Goal: Task Accomplishment & Management: Use online tool/utility

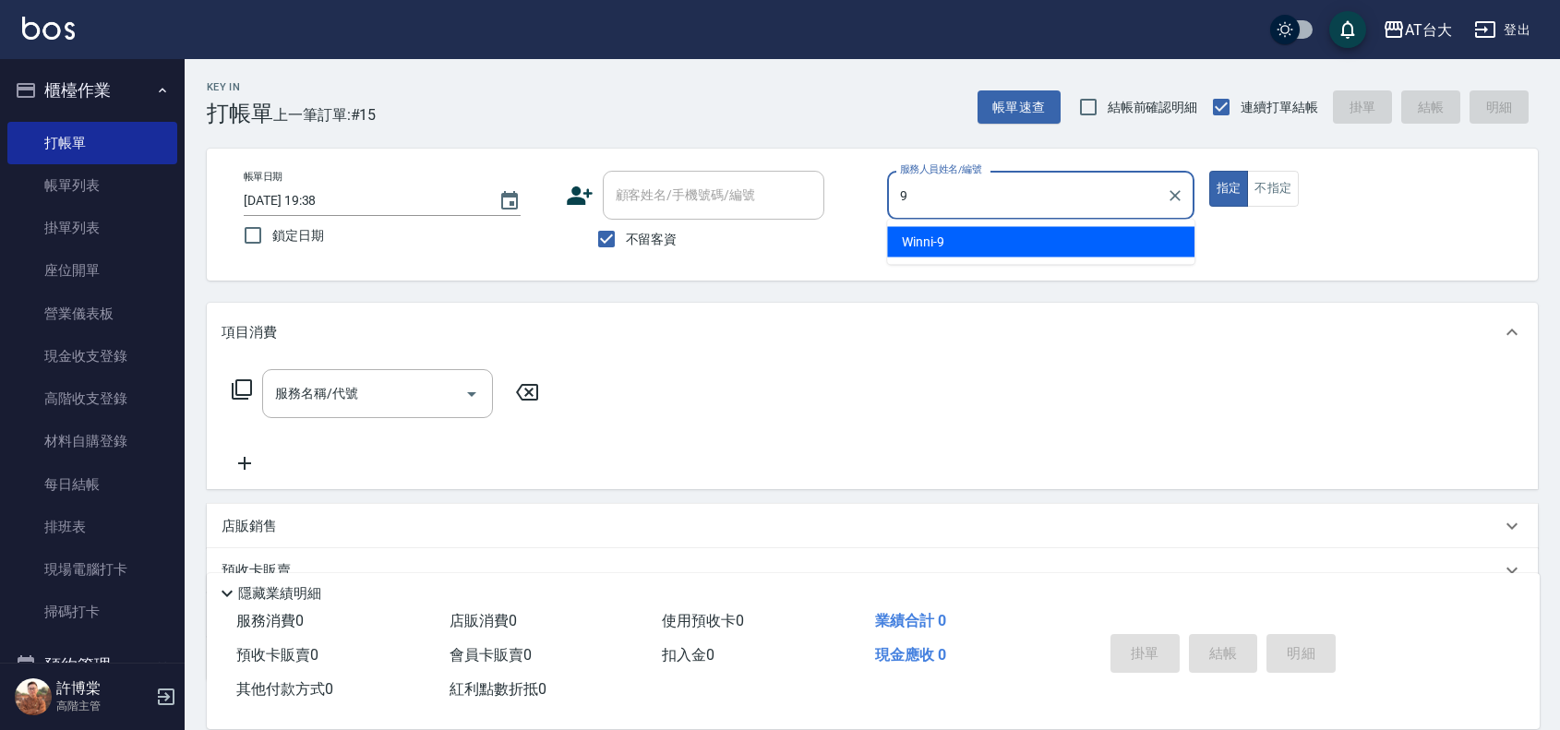
type input "Winni-9"
type button "true"
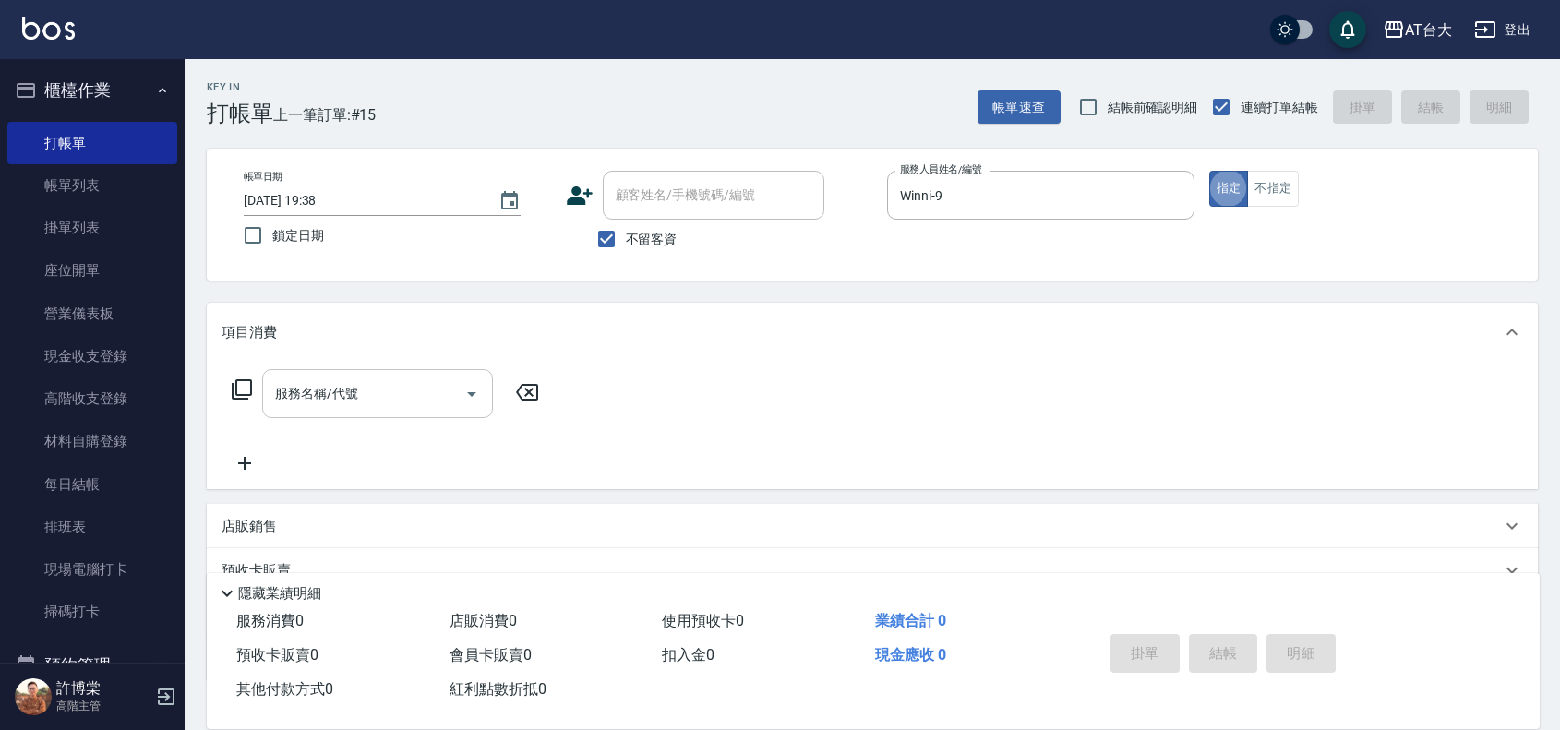
click at [402, 379] on input "服務名稱/代號" at bounding box center [363, 394] width 186 height 32
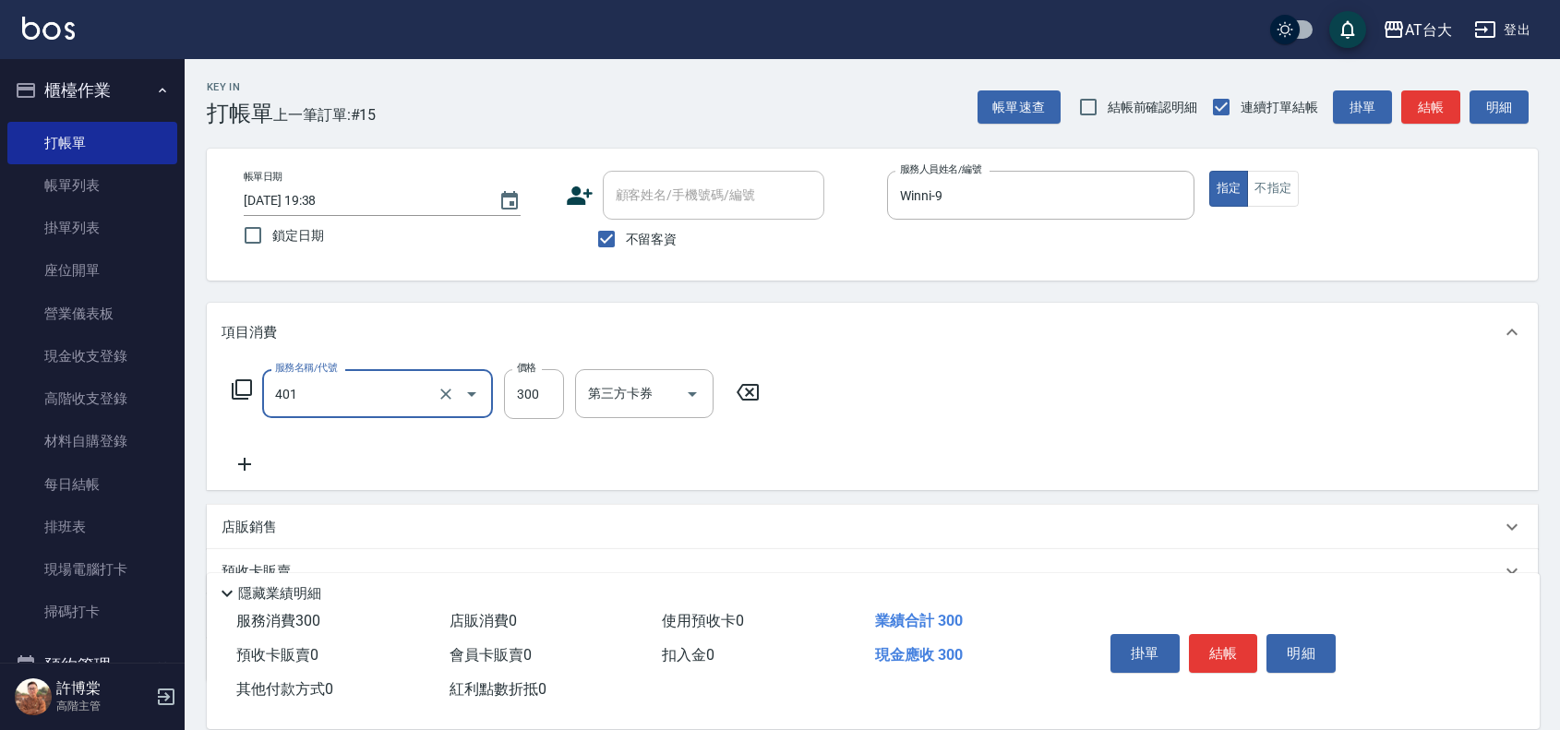
type input "自備護髮(401)"
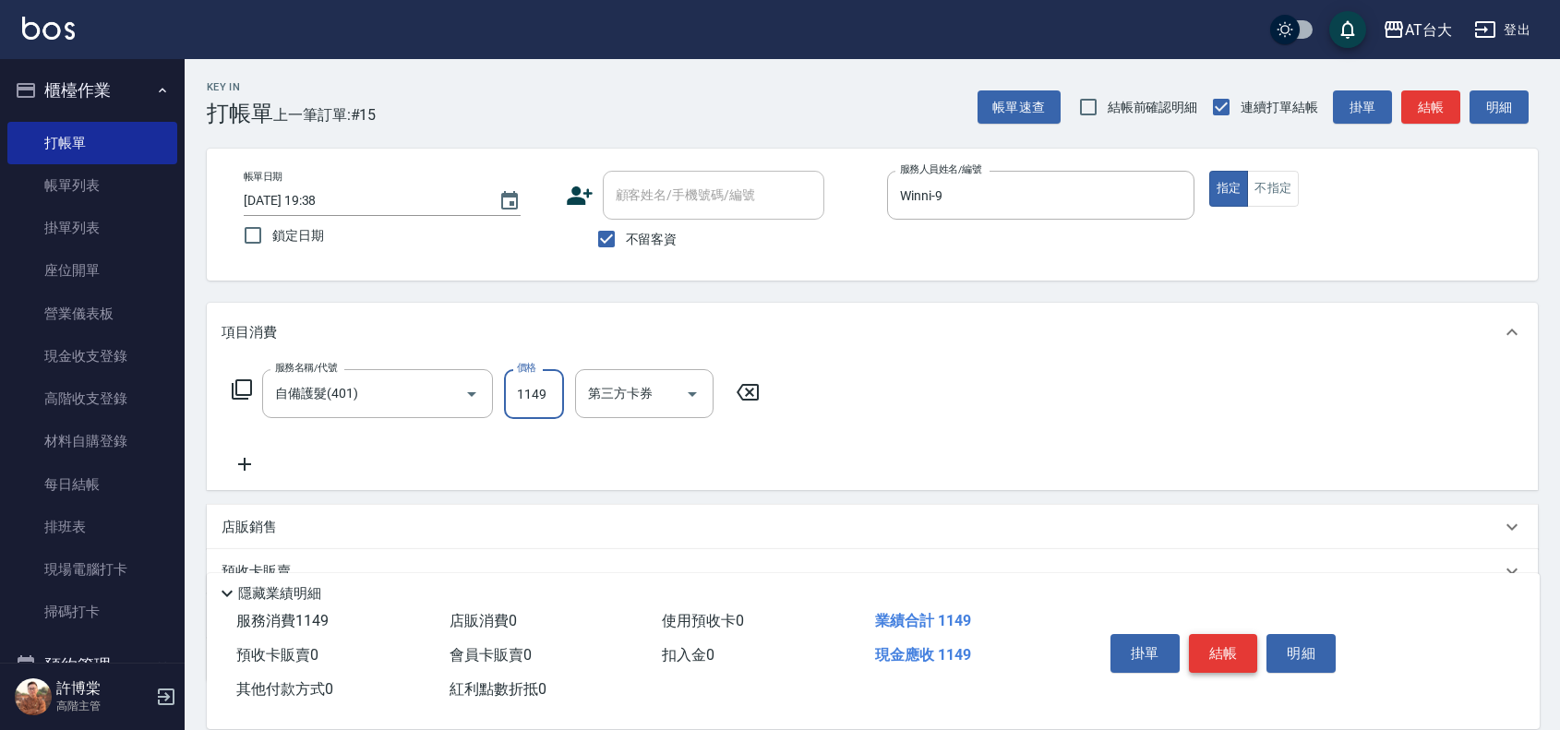
type input "1149"
click at [1207, 654] on button "結帳" at bounding box center [1223, 653] width 69 height 39
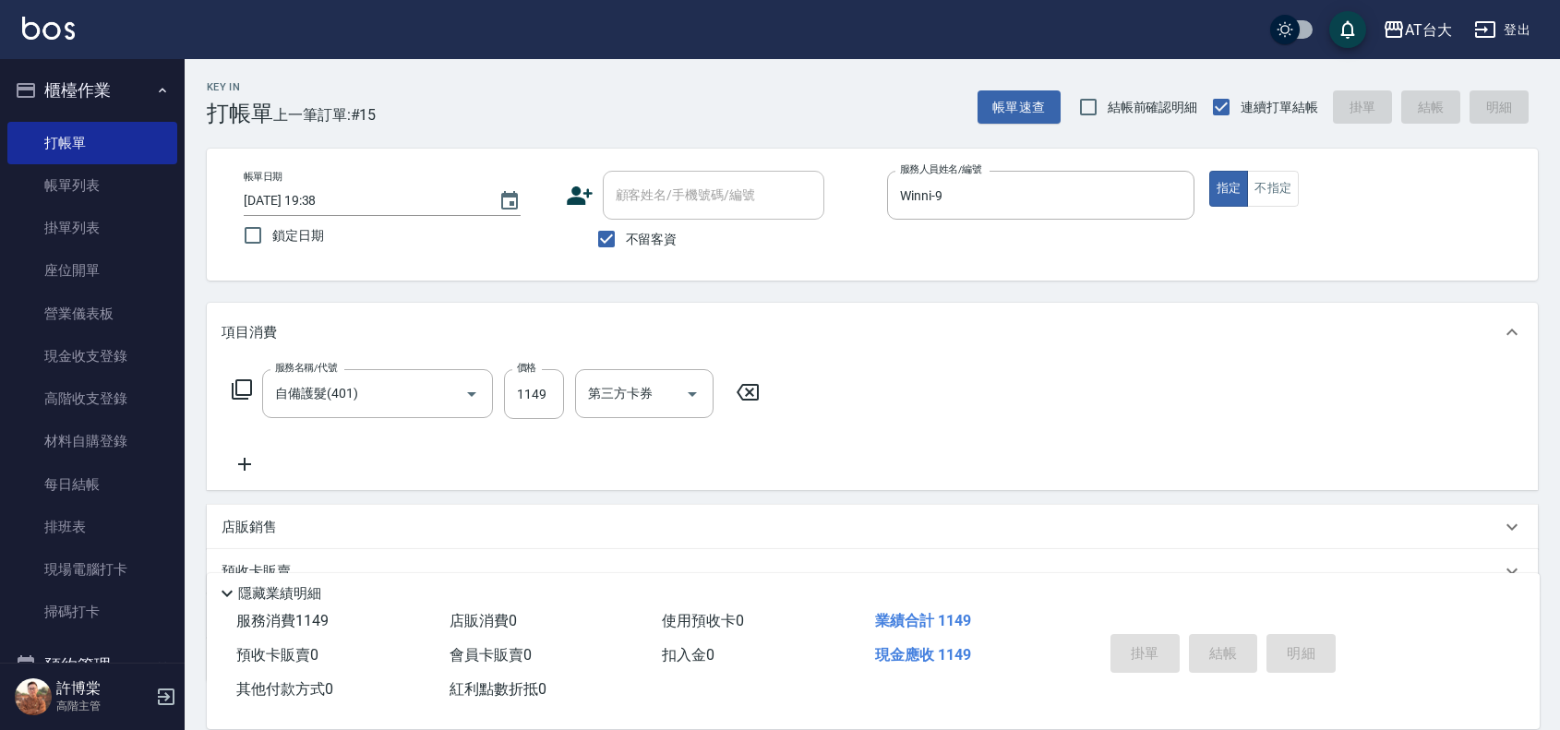
type input "[DATE] 20:39"
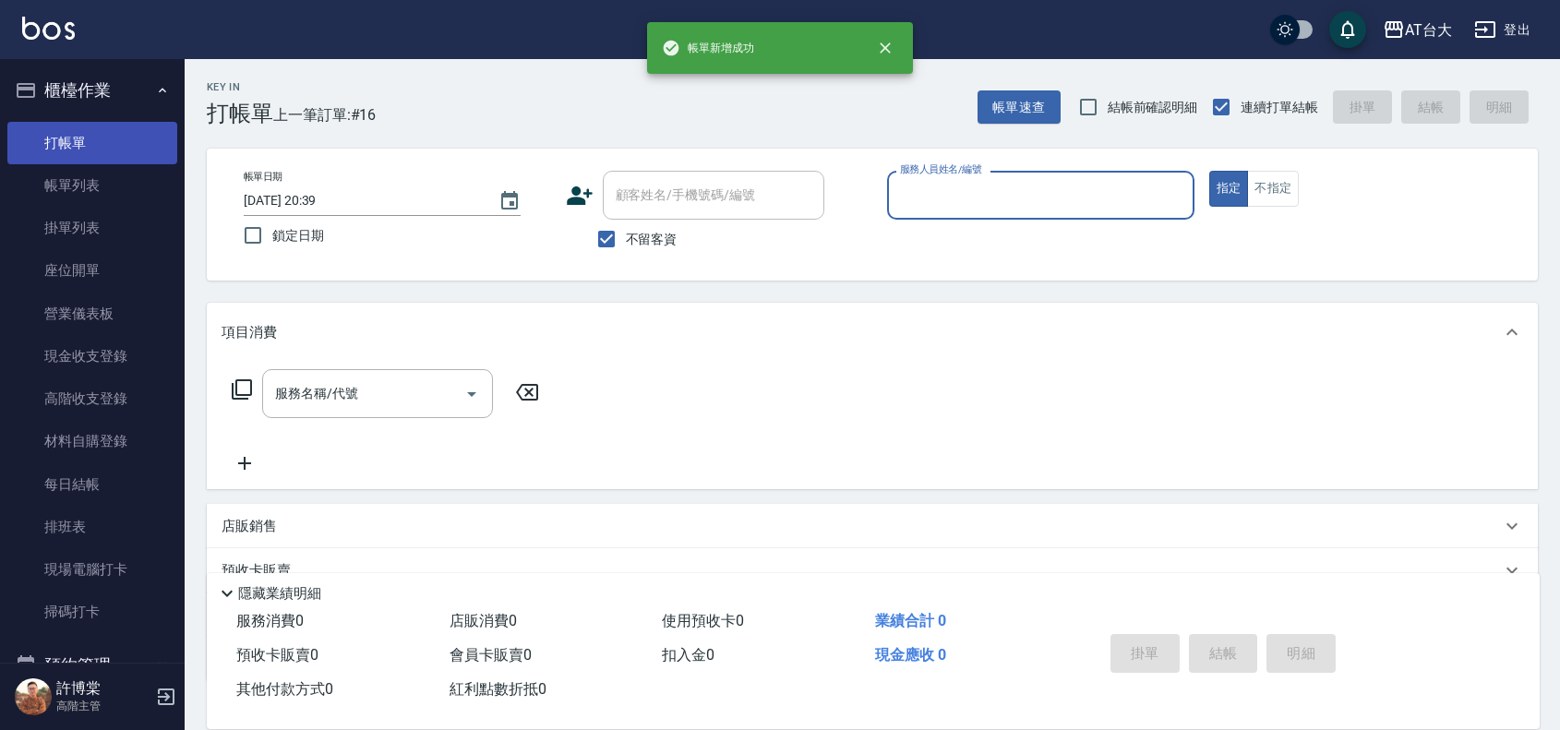
drag, startPoint x: 77, startPoint y: 180, endPoint x: 69, endPoint y: 144, distance: 36.7
click at [77, 180] on link "帳單列表" at bounding box center [92, 185] width 170 height 42
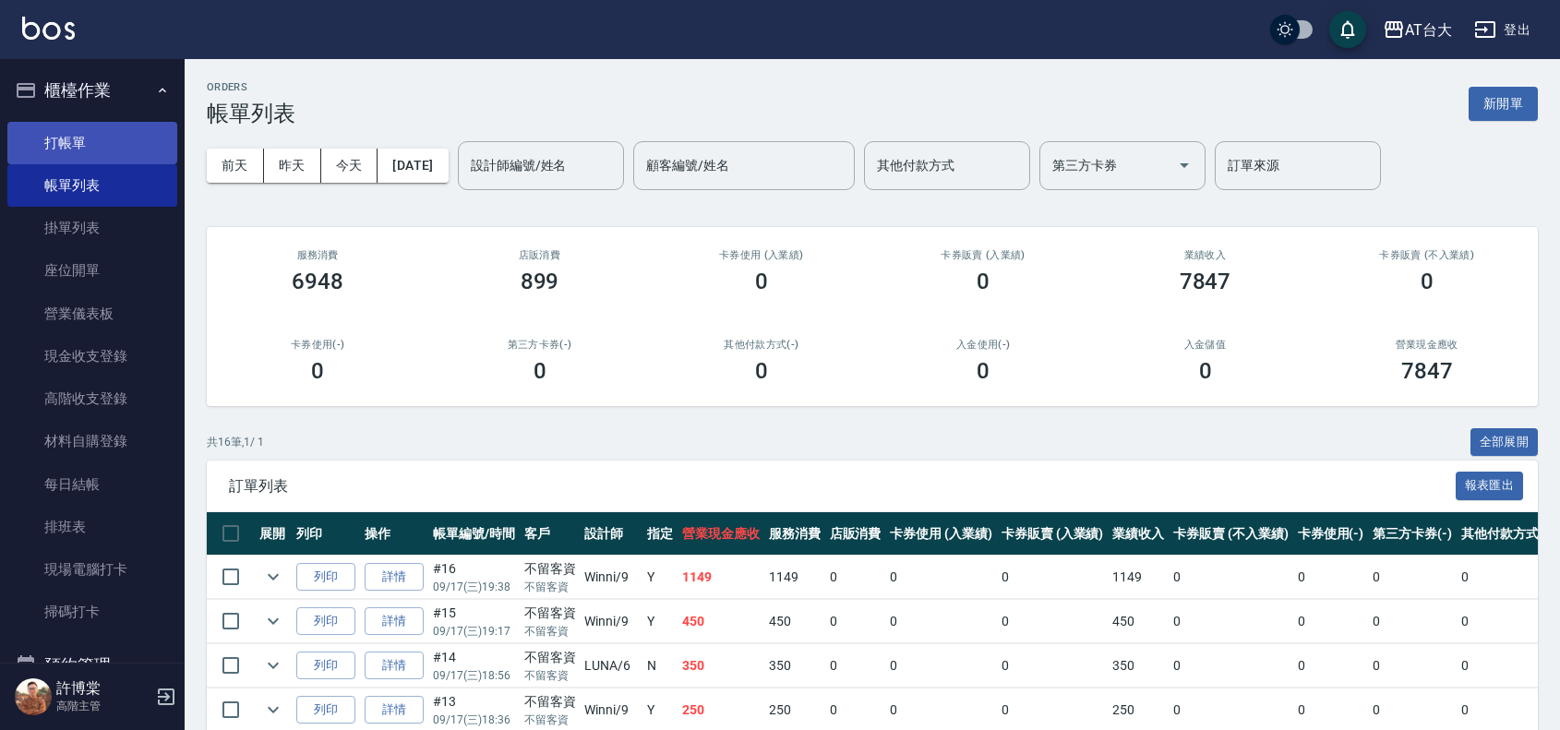
click at [67, 143] on link "打帳單" at bounding box center [92, 143] width 170 height 42
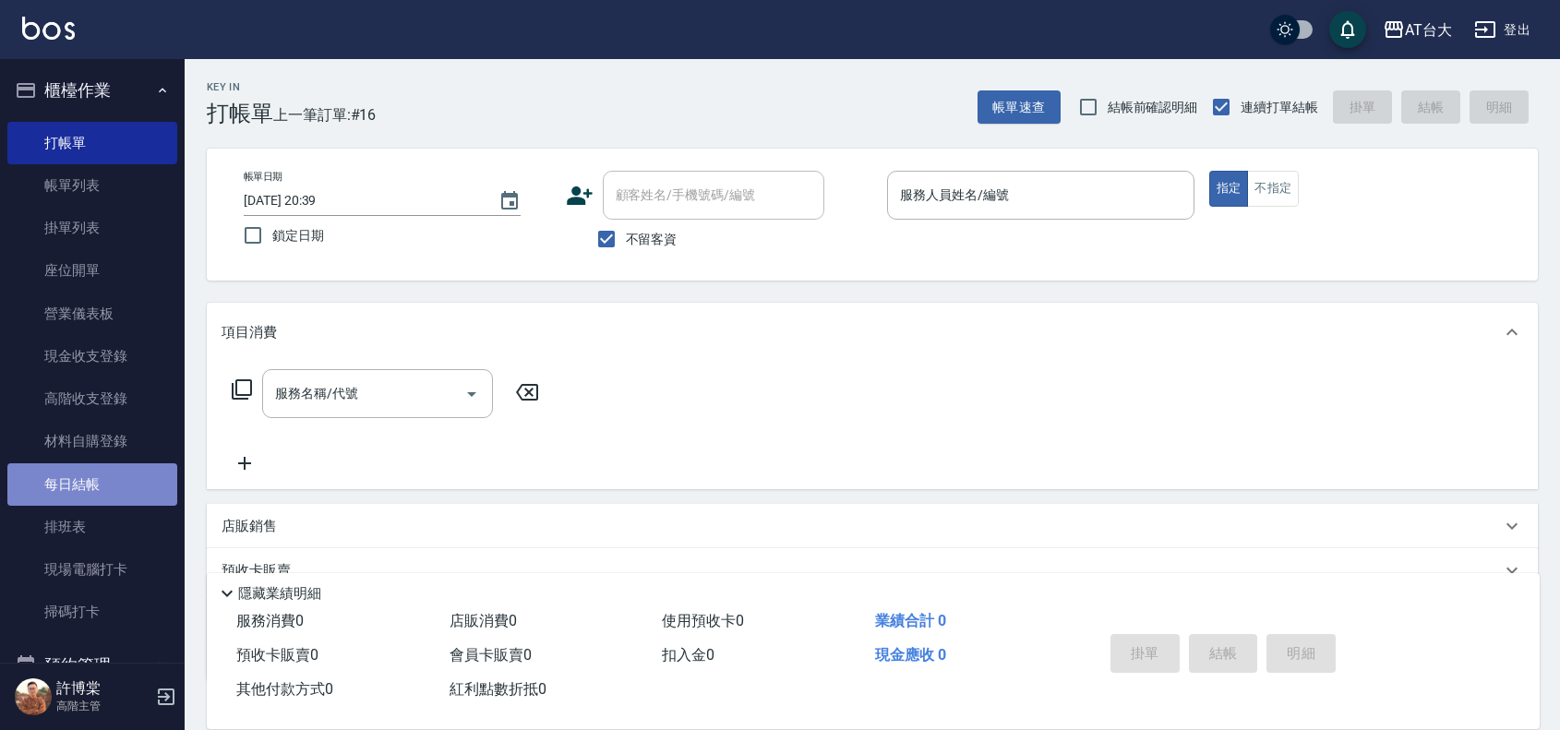
click at [117, 482] on link "每日結帳" at bounding box center [92, 484] width 170 height 42
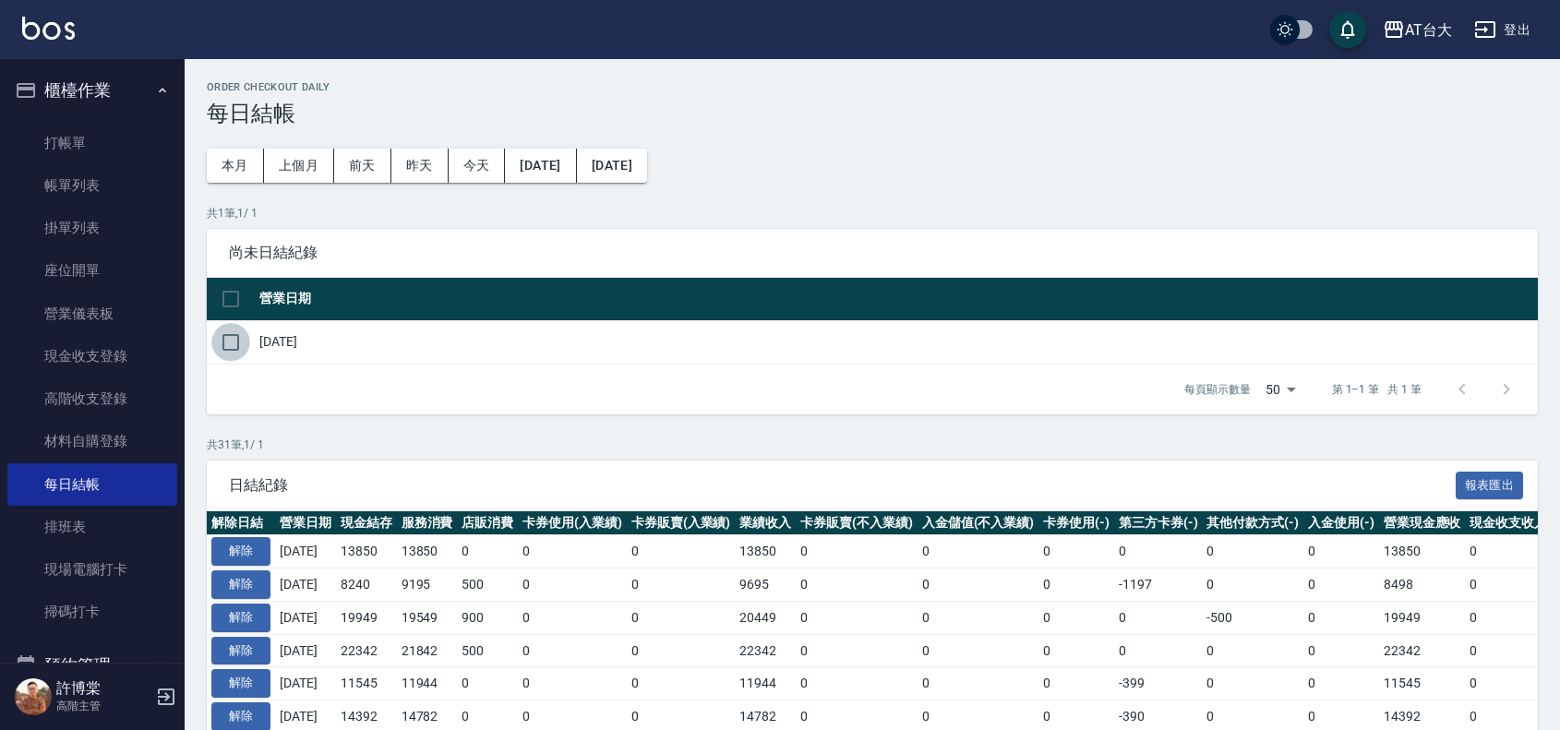
click at [223, 337] on input "checkbox" at bounding box center [230, 342] width 39 height 39
checkbox input "true"
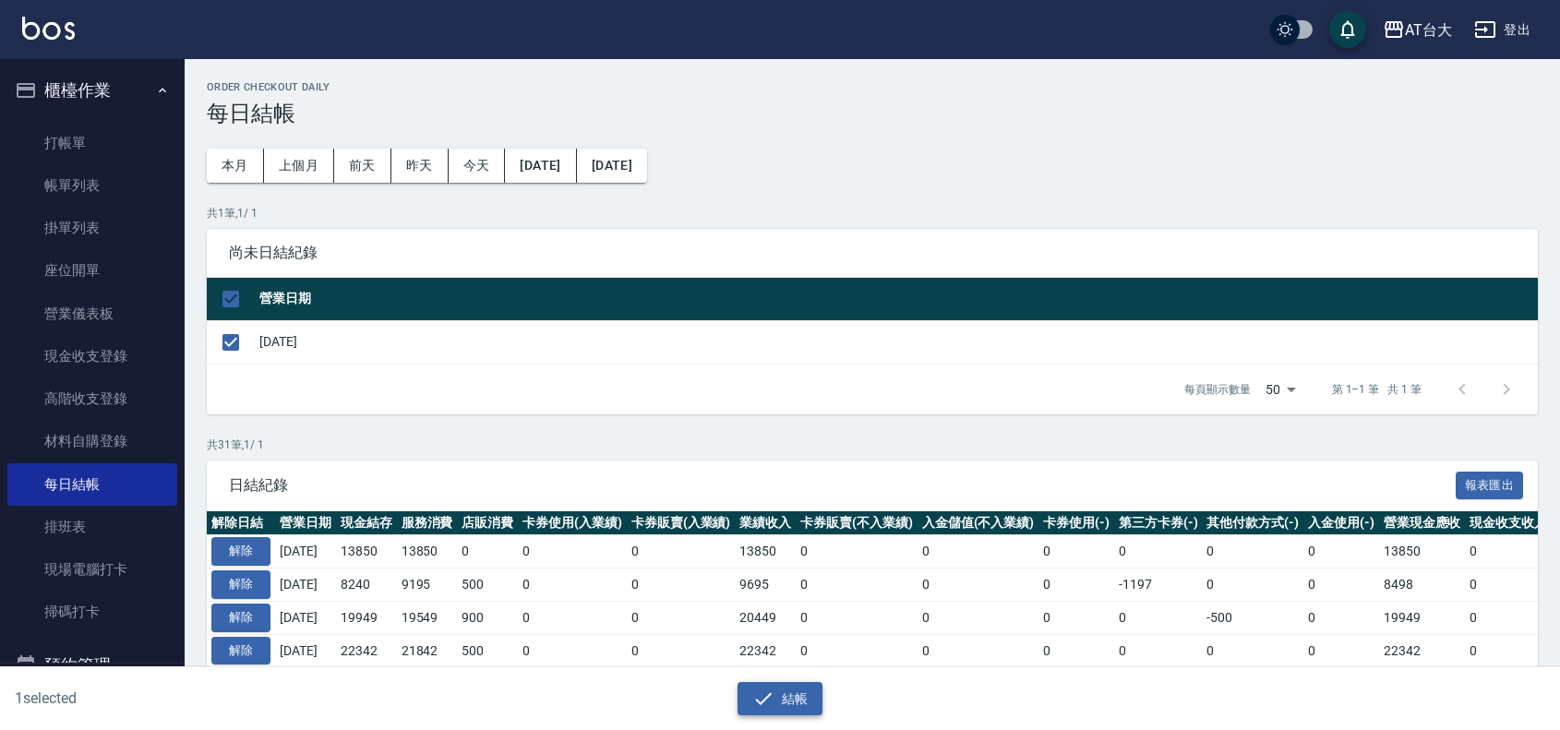
click at [804, 697] on button "結帳" at bounding box center [781, 699] width 86 height 34
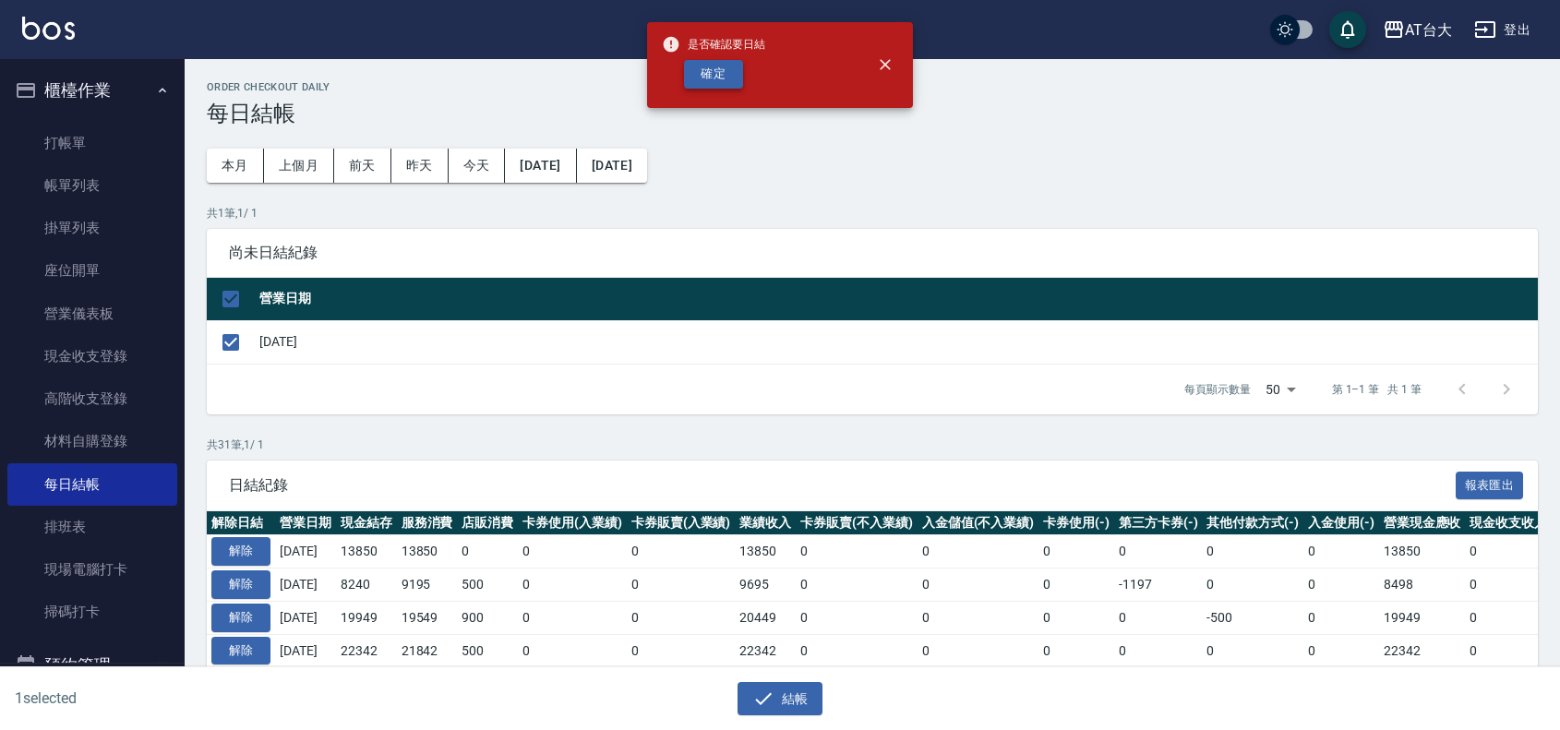
click at [715, 76] on button "確定" at bounding box center [713, 74] width 59 height 29
checkbox input "false"
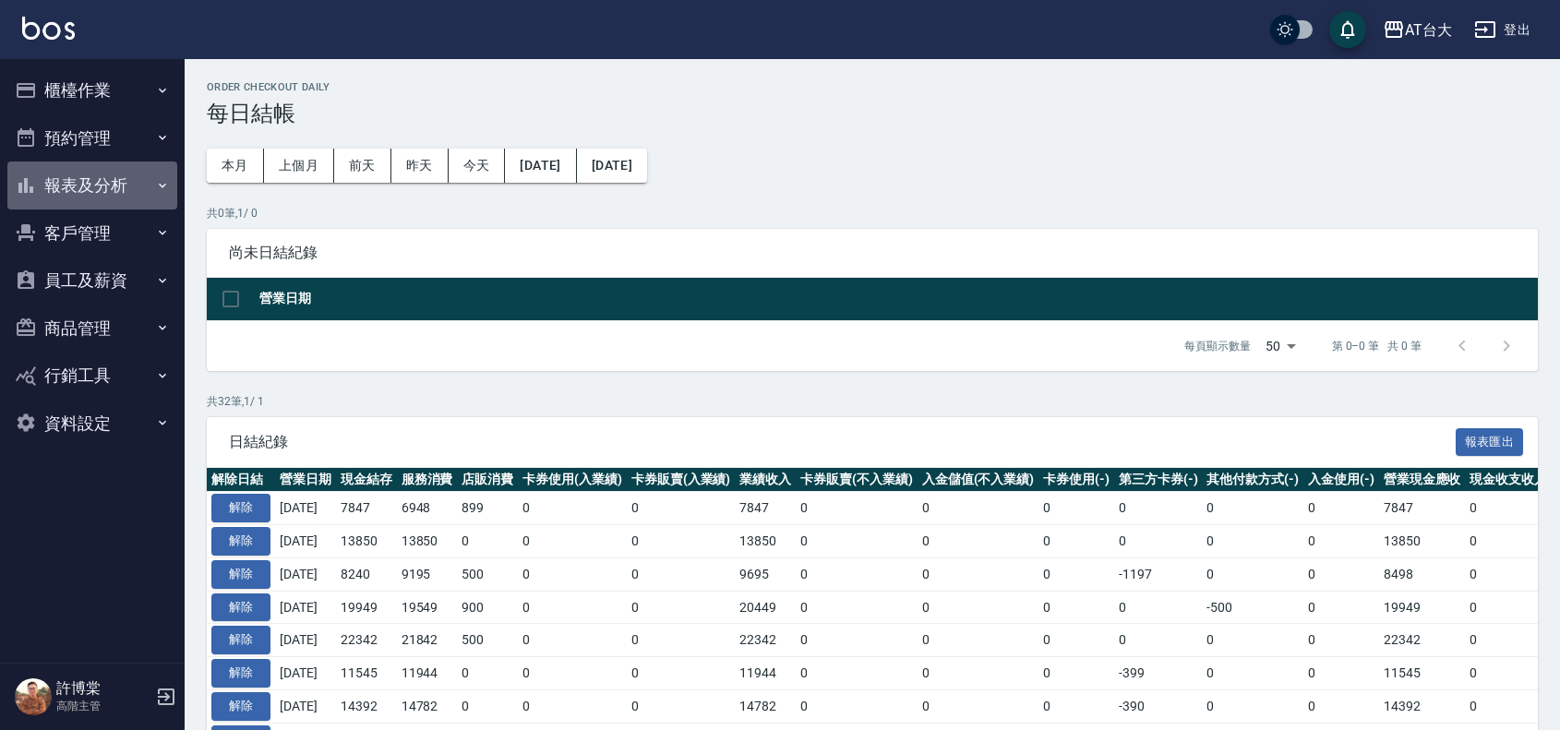
click at [56, 187] on button "報表及分析" at bounding box center [92, 186] width 170 height 48
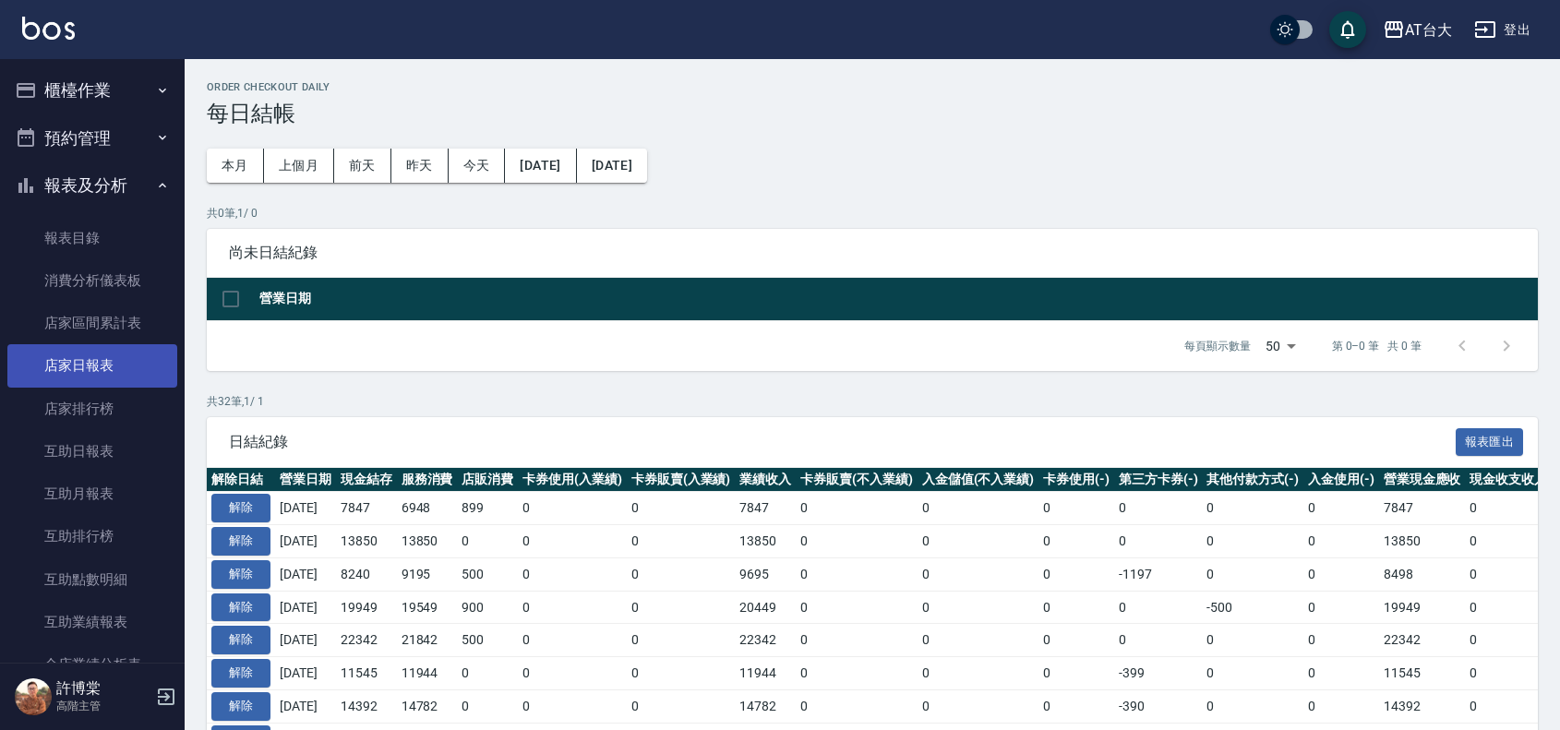
click at [61, 362] on link "店家日報表" at bounding box center [92, 365] width 170 height 42
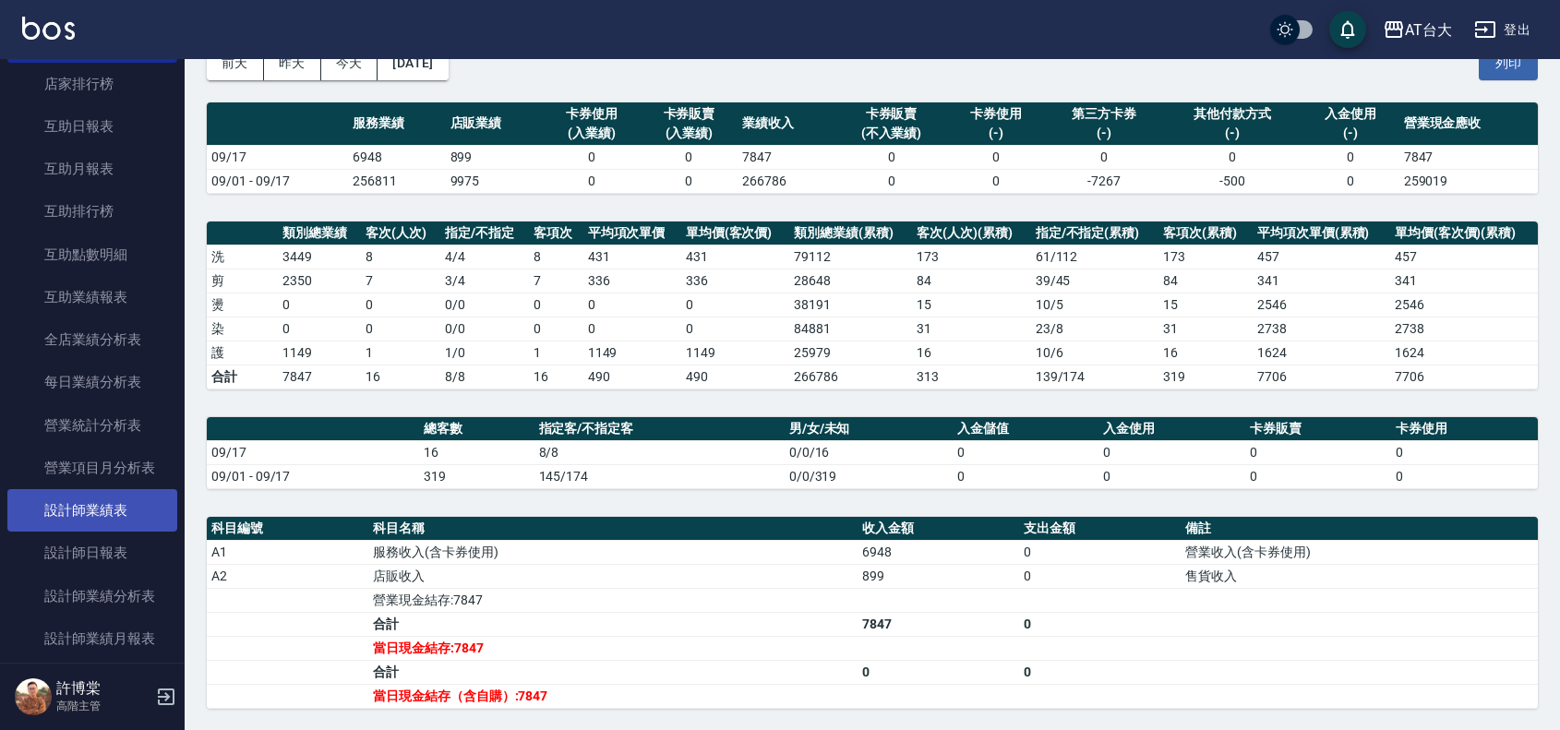
scroll to position [346, 0]
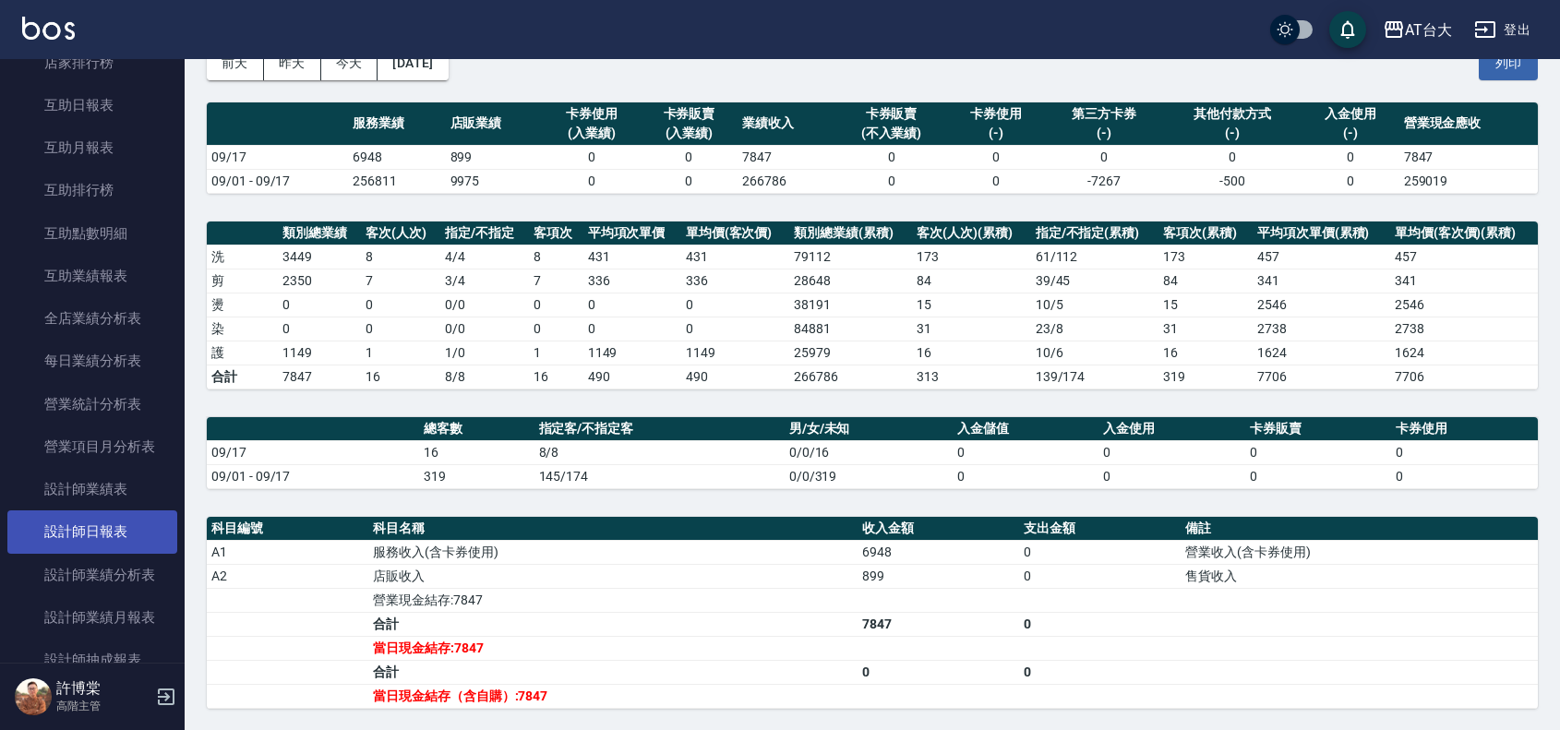
click at [78, 528] on link "設計師日報表" at bounding box center [92, 531] width 170 height 42
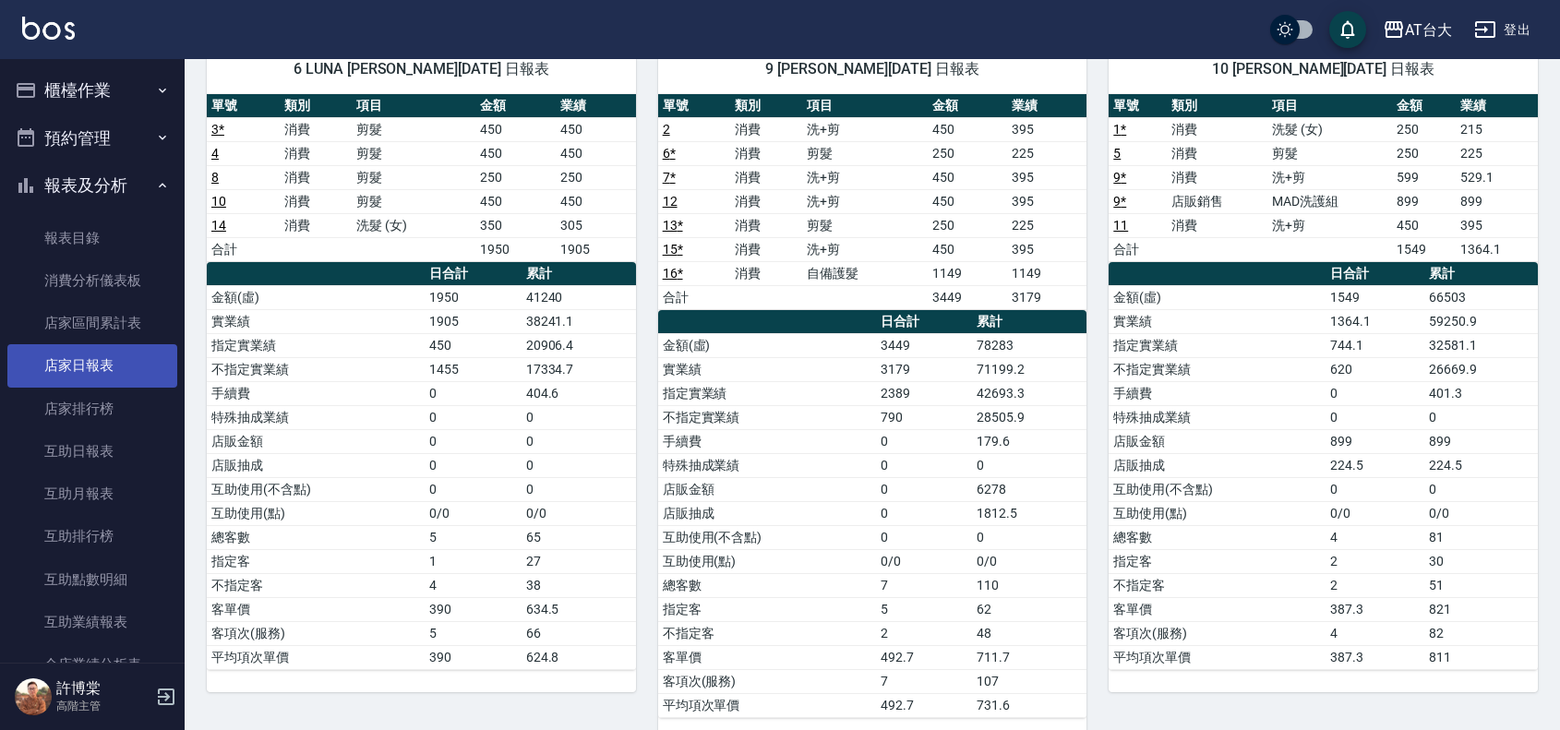
click at [136, 361] on link "店家日報表" at bounding box center [92, 365] width 170 height 42
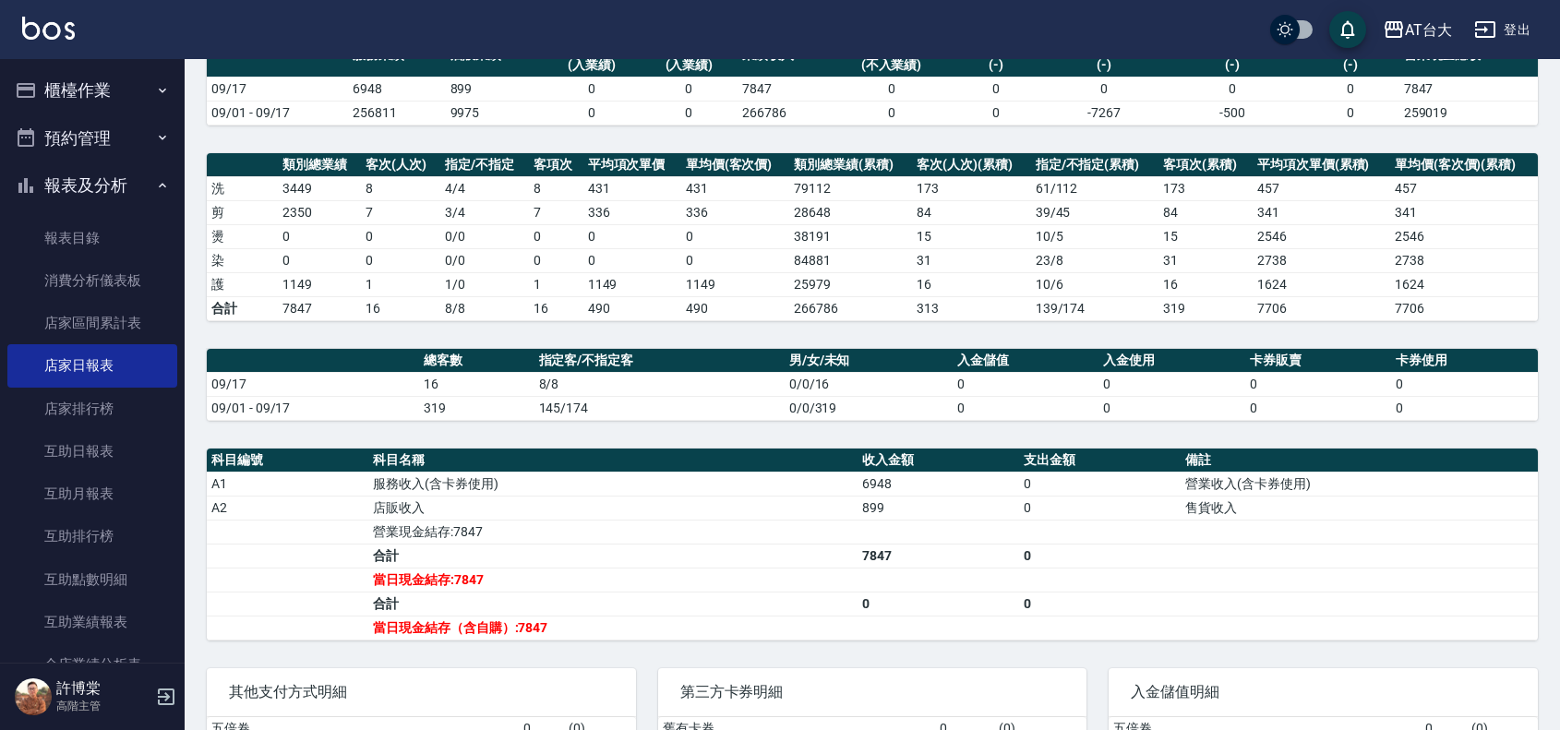
scroll to position [231, 0]
